Goal: Task Accomplishment & Management: Use online tool/utility

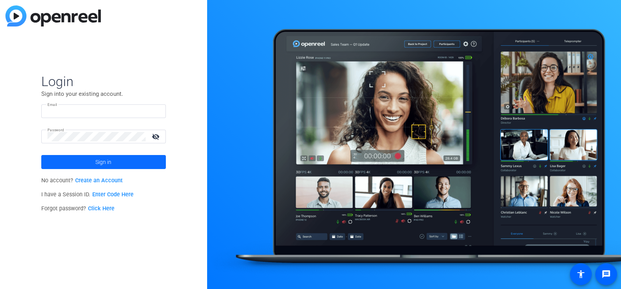
type input "[PERSON_NAME][EMAIL_ADDRESS][PERSON_NAME][DOMAIN_NAME]"
click at [103, 159] on span "Sign in" at bounding box center [103, 161] width 16 height 19
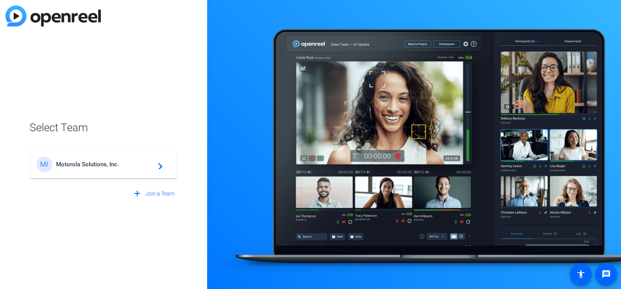
click at [164, 167] on div "MI Motorola Solutions, Inc. navigate_next" at bounding box center [104, 165] width 134 height 16
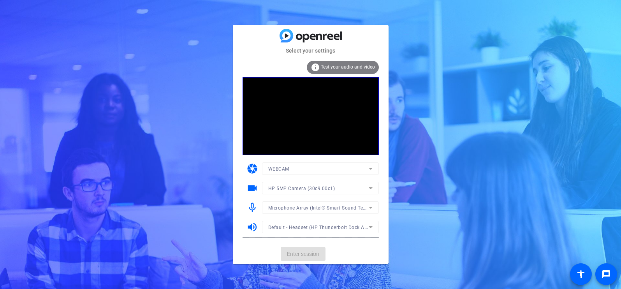
click at [345, 64] on div "info Test your audio and video" at bounding box center [343, 67] width 72 height 13
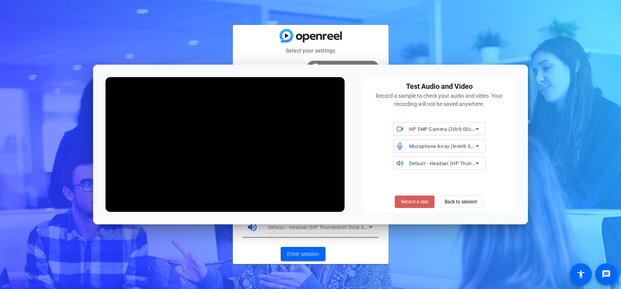
click at [415, 202] on span "Record a test" at bounding box center [414, 201] width 27 height 7
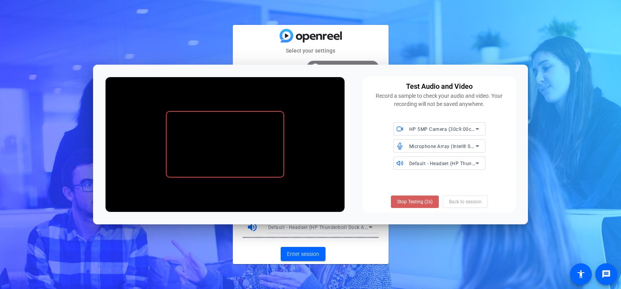
click at [419, 202] on span "Stop Testing (2s)" at bounding box center [414, 201] width 35 height 7
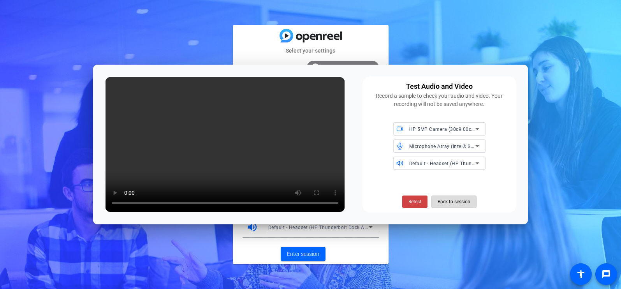
click at [455, 201] on span "Back to session" at bounding box center [454, 201] width 33 height 15
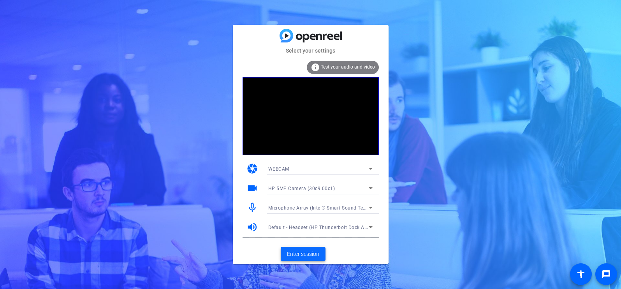
click at [309, 251] on span "Enter session" at bounding box center [303, 254] width 32 height 8
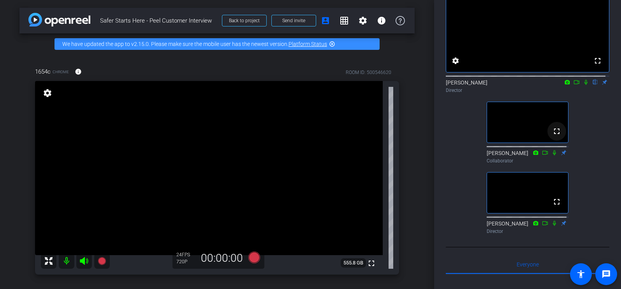
scroll to position [39, 0]
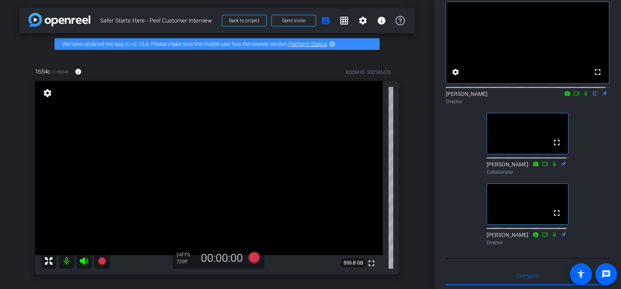
click at [581, 105] on div "[PERSON_NAME] flip Director" at bounding box center [528, 97] width 164 height 15
click at [583, 96] on icon at bounding box center [586, 93] width 6 height 5
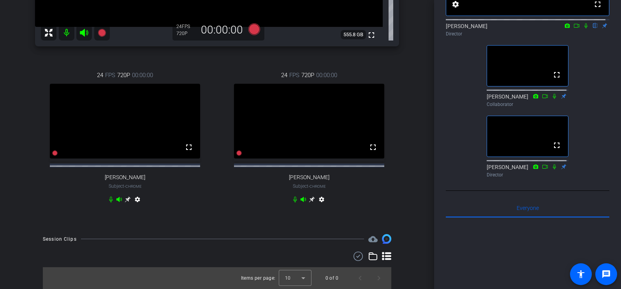
scroll to position [0, 0]
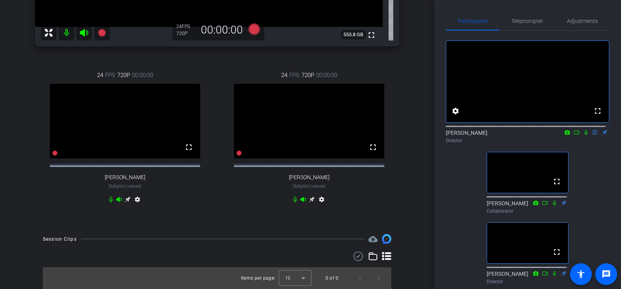
drag, startPoint x: 581, startPoint y: 140, endPoint x: 575, endPoint y: 142, distance: 6.5
click at [583, 135] on icon at bounding box center [586, 132] width 6 height 5
click at [574, 134] on icon at bounding box center [576, 133] width 5 height 4
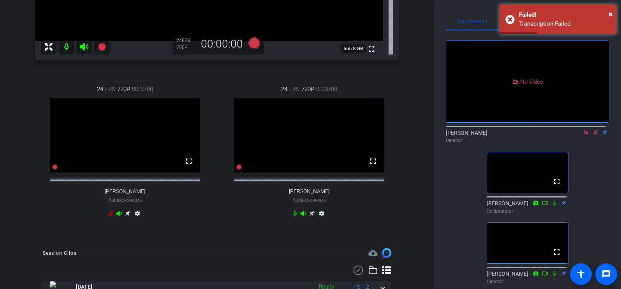
scroll to position [196, 0]
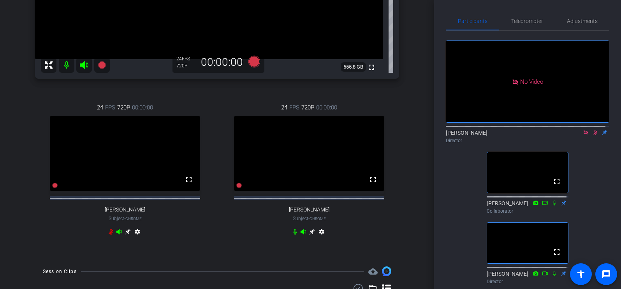
click at [593, 135] on icon at bounding box center [596, 132] width 6 height 5
click at [594, 135] on icon at bounding box center [596, 132] width 6 height 5
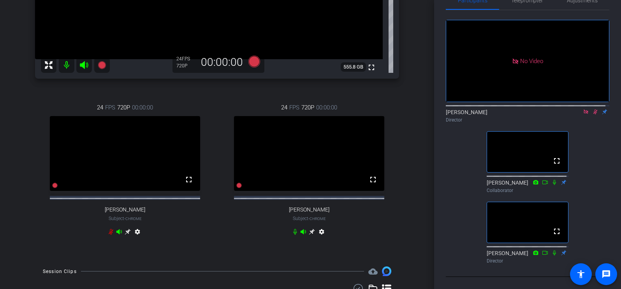
scroll to position [0, 0]
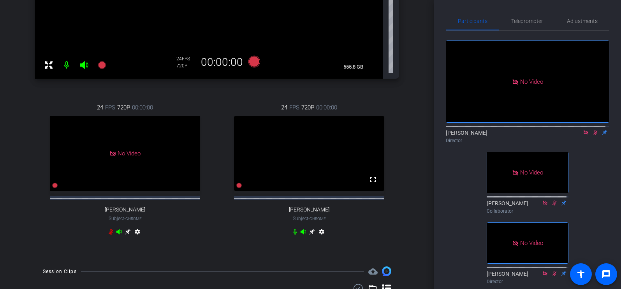
click at [593, 135] on icon at bounding box center [596, 132] width 6 height 5
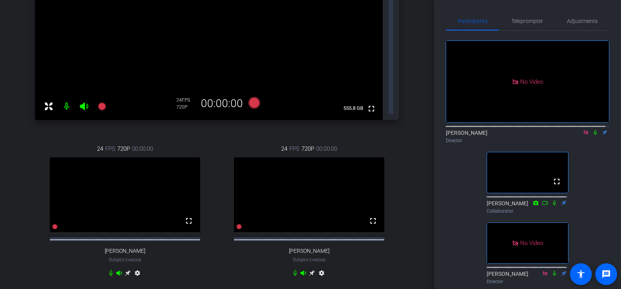
scroll to position [270, 0]
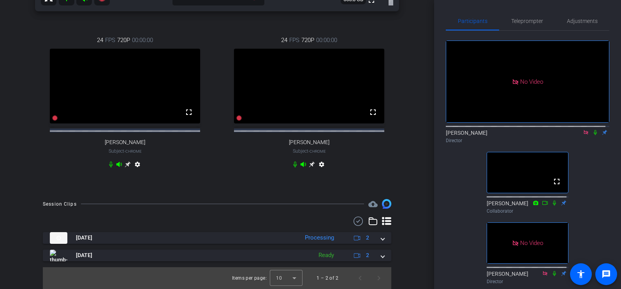
click at [583, 135] on icon at bounding box center [586, 132] width 6 height 5
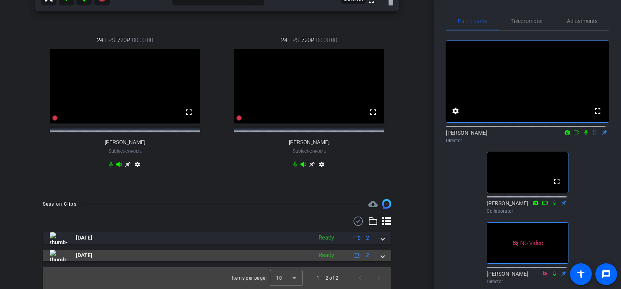
click at [381, 258] on span at bounding box center [382, 255] width 3 height 8
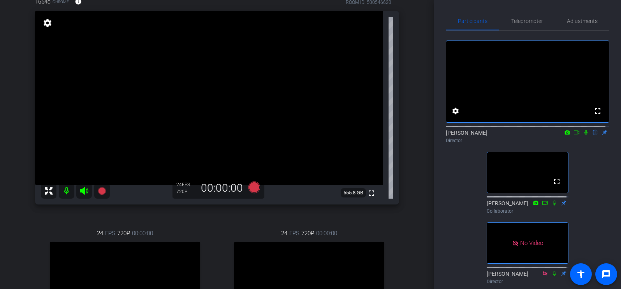
scroll to position [53, 0]
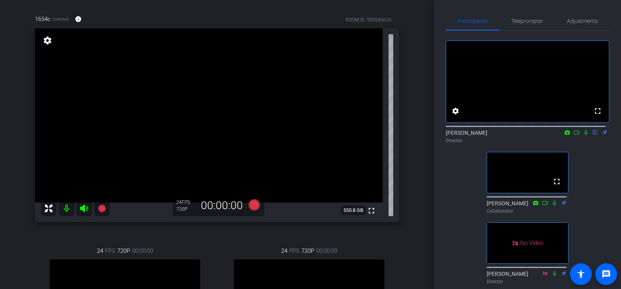
click at [583, 135] on icon at bounding box center [586, 132] width 6 height 5
click at [584, 135] on icon at bounding box center [586, 132] width 6 height 5
